Goal: Ask a question: Seek information or help from site administrators or community

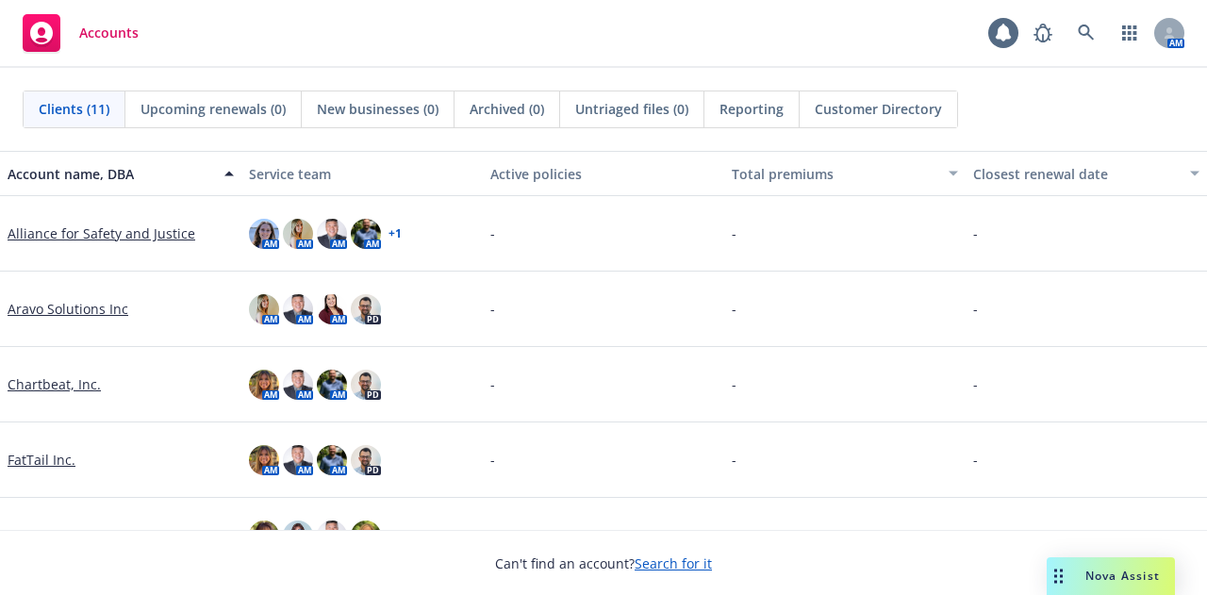
click at [1050, 581] on div "Drag to move" at bounding box center [1059, 576] width 24 height 38
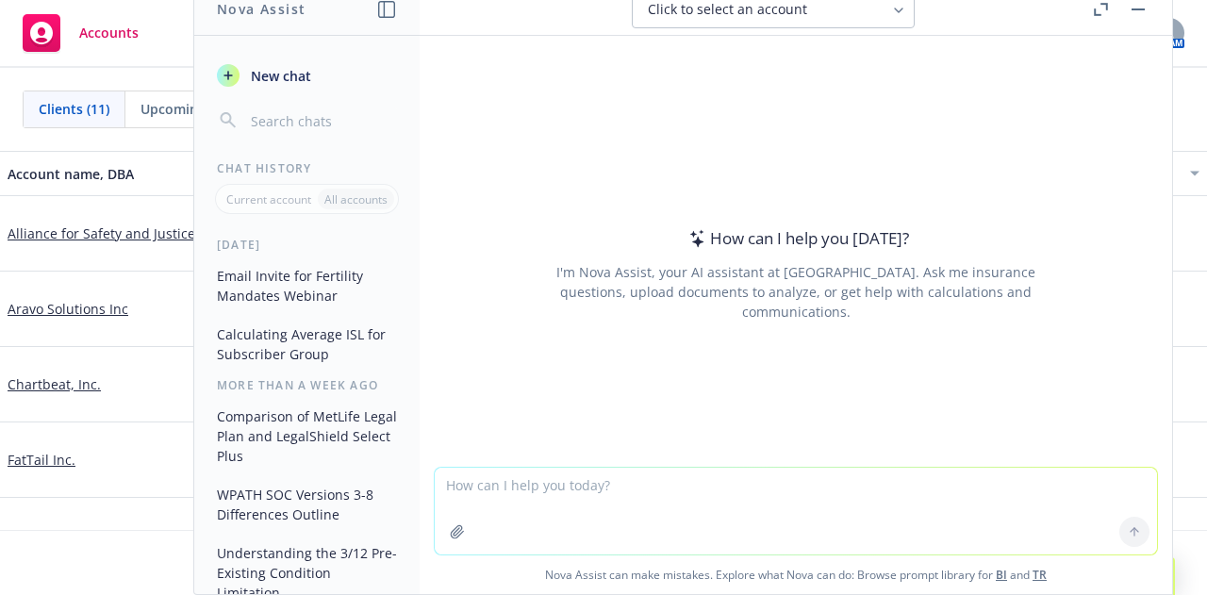
click at [506, 494] on textarea at bounding box center [796, 511] width 722 height 87
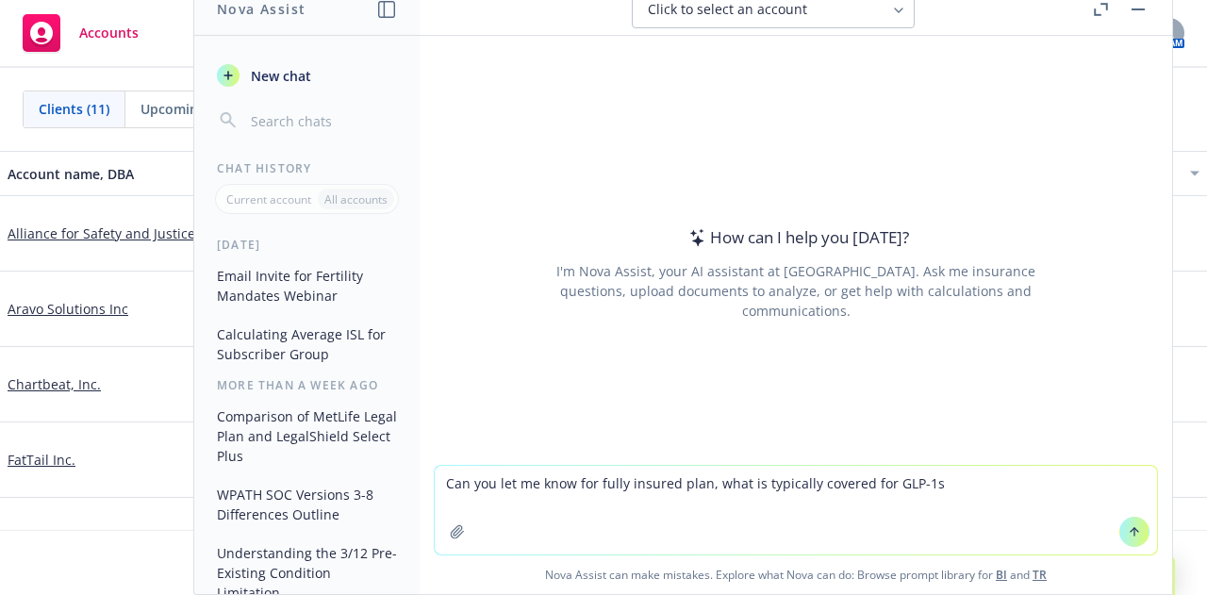
type textarea "Can you let me know for fully insured plan, what is typically covered for GLP-1…"
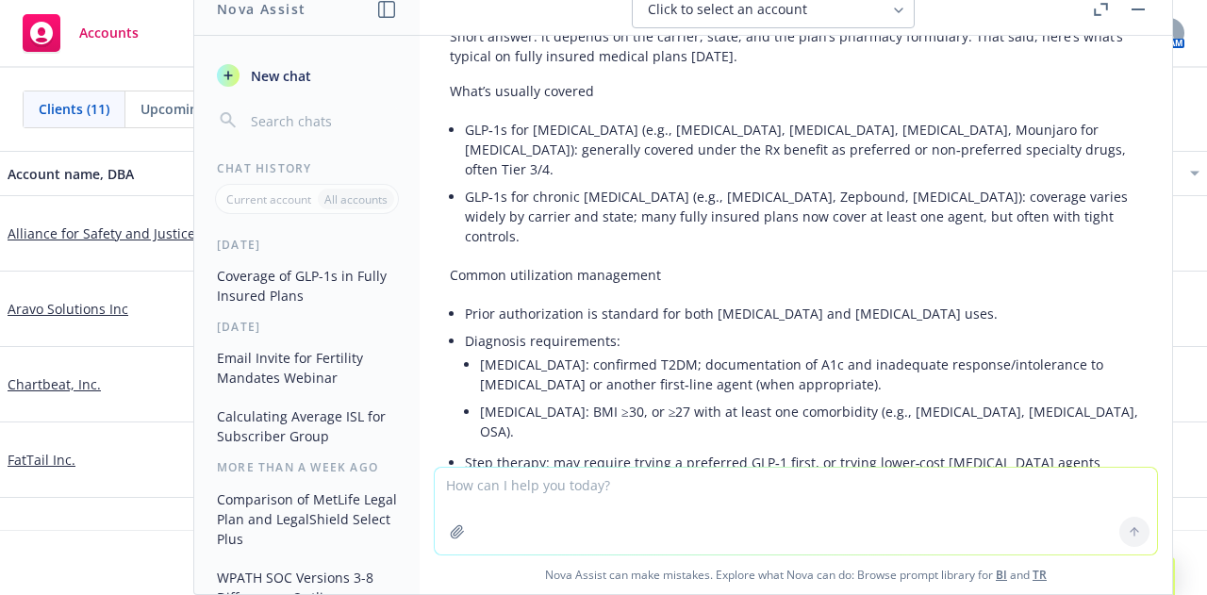
scroll to position [89, 0]
